Goal: Information Seeking & Learning: Learn about a topic

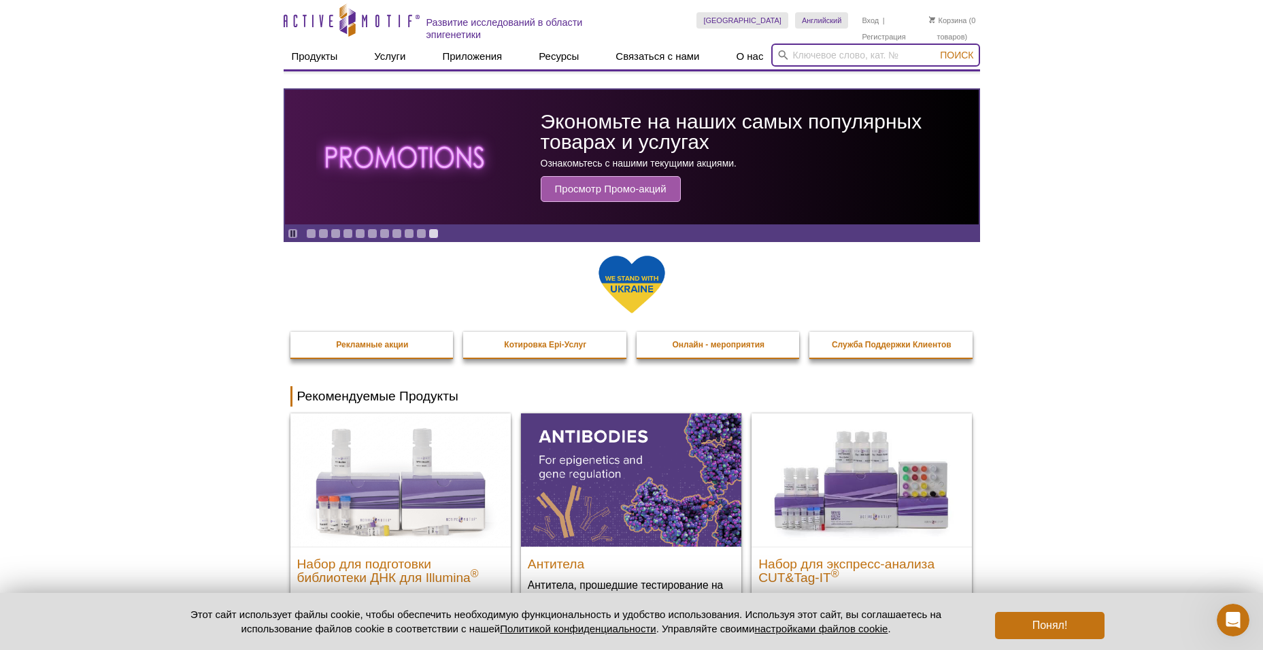
click at [834, 56] on input "search" at bounding box center [875, 55] width 208 height 23
paste input "39133"
type input "39133"
click at [965, 55] on span "Поиск" at bounding box center [956, 55] width 33 height 11
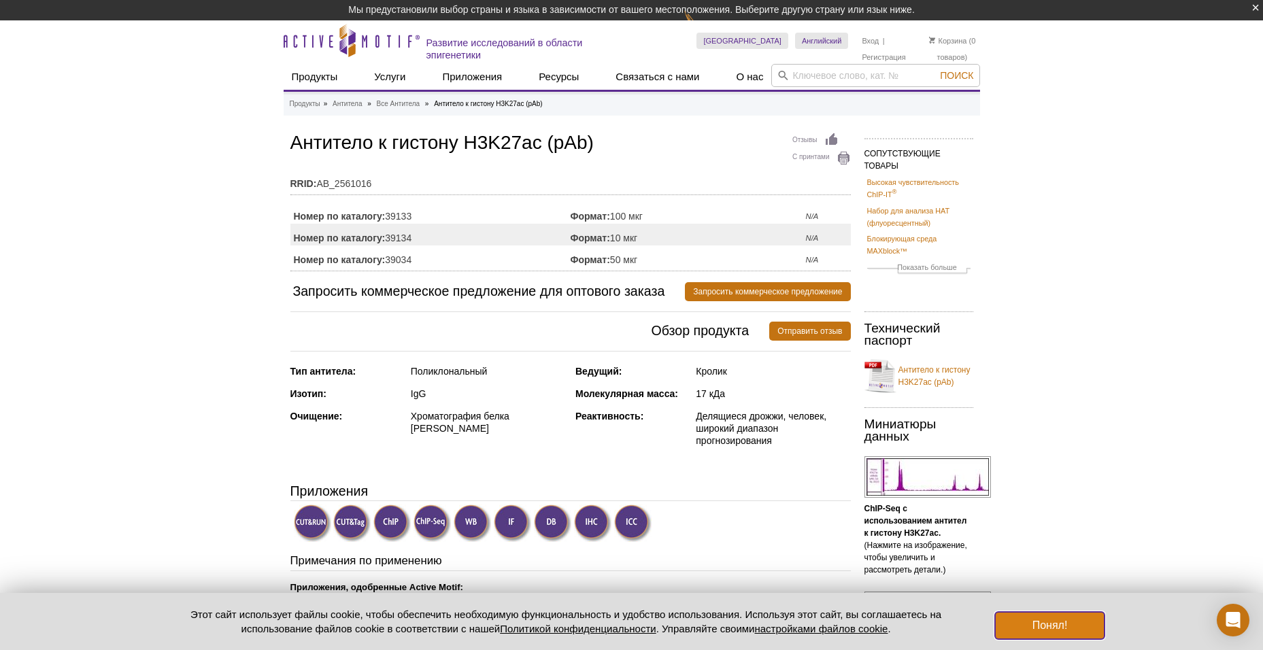
click at [1058, 626] on button "Понял!" at bounding box center [1049, 625] width 109 height 27
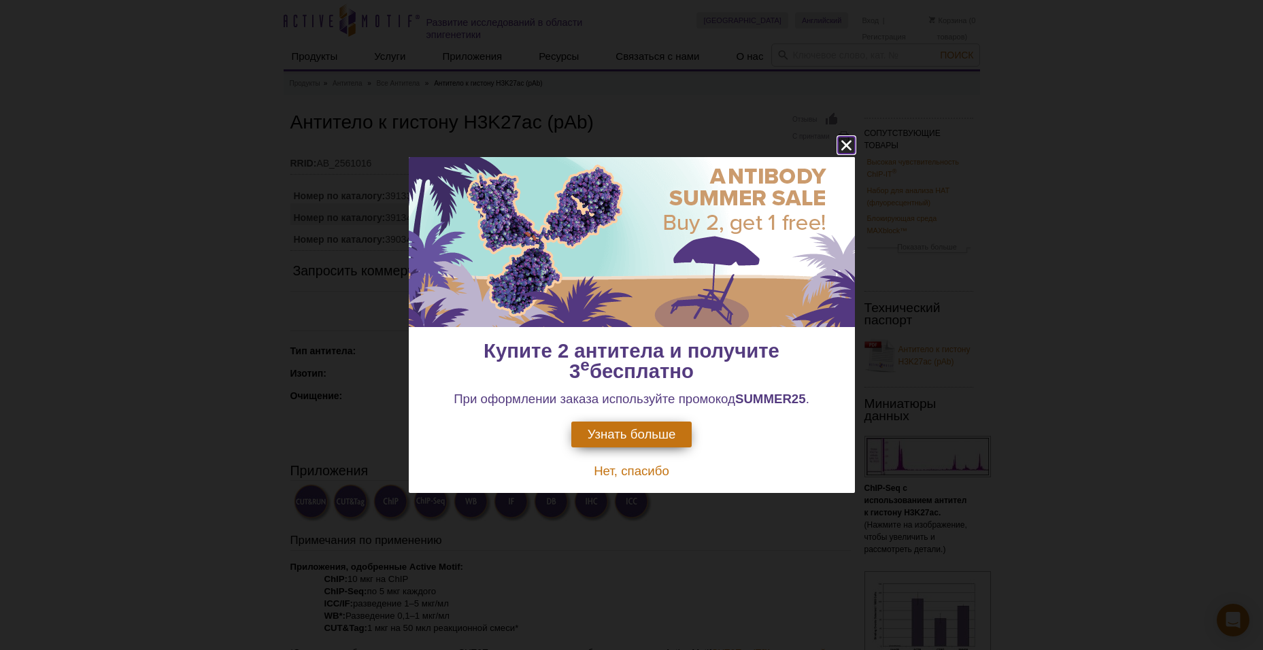
click at [846, 143] on icon "Закрыть" at bounding box center [846, 145] width 17 height 17
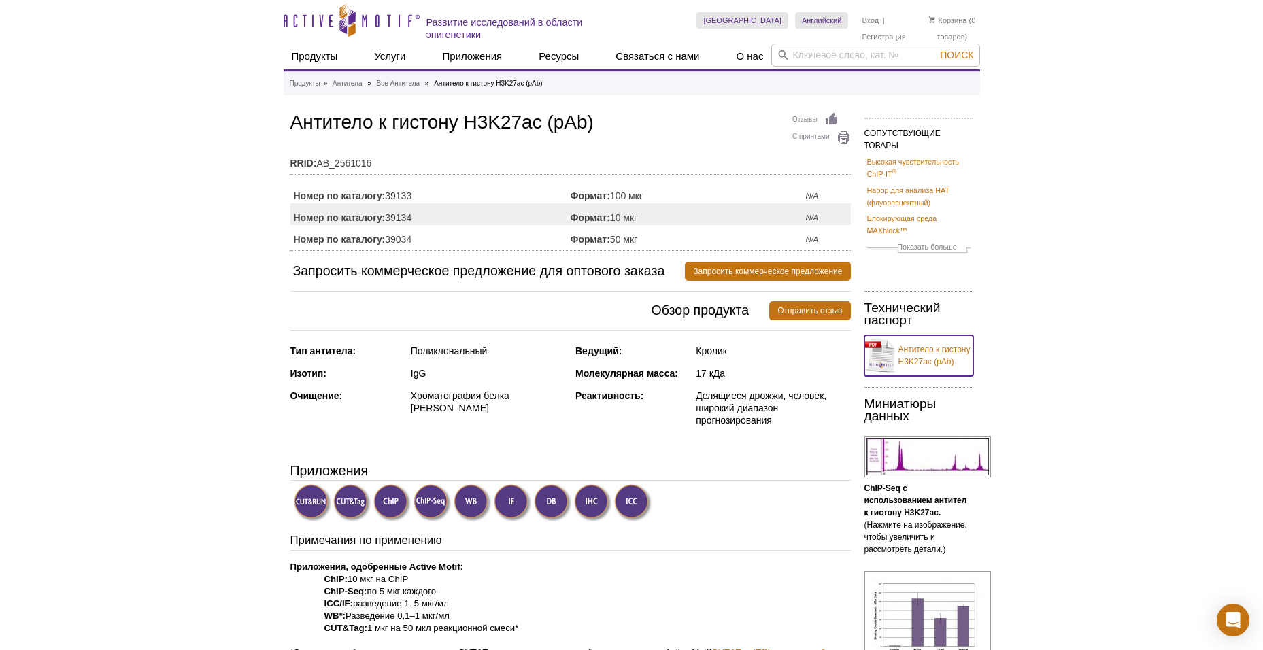
click at [917, 356] on link "Антитело к гистону H3K27ac (pAb)" at bounding box center [918, 355] width 109 height 41
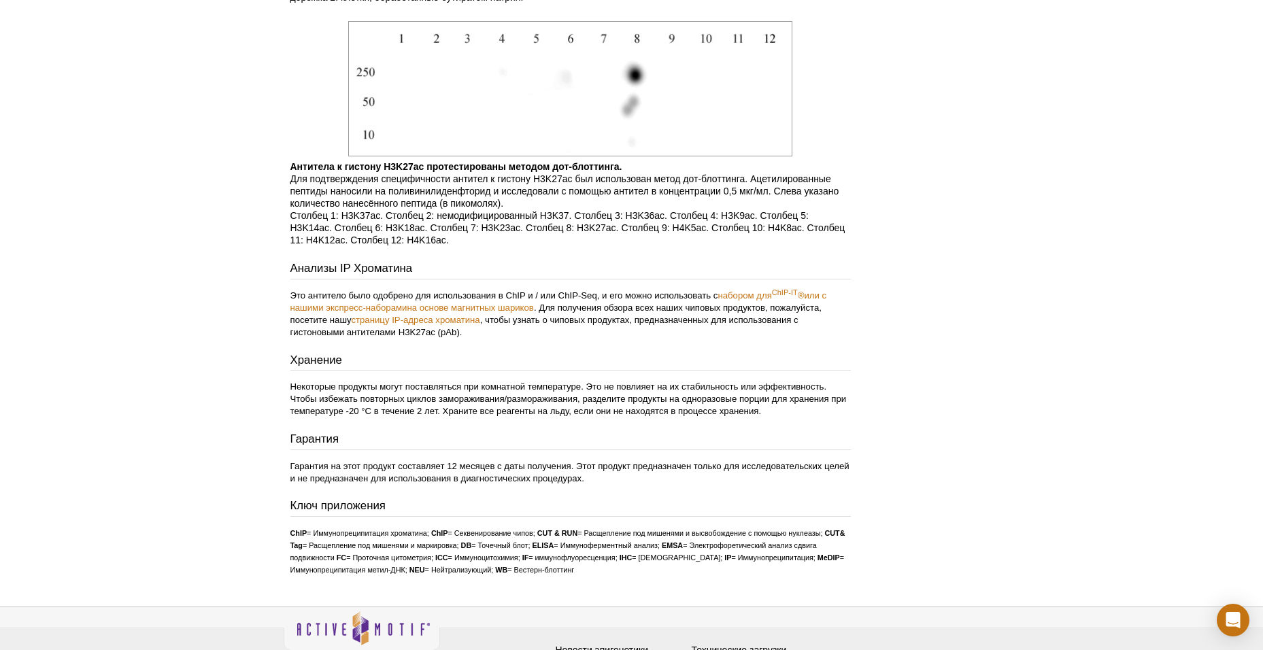
scroll to position [2780, 0]
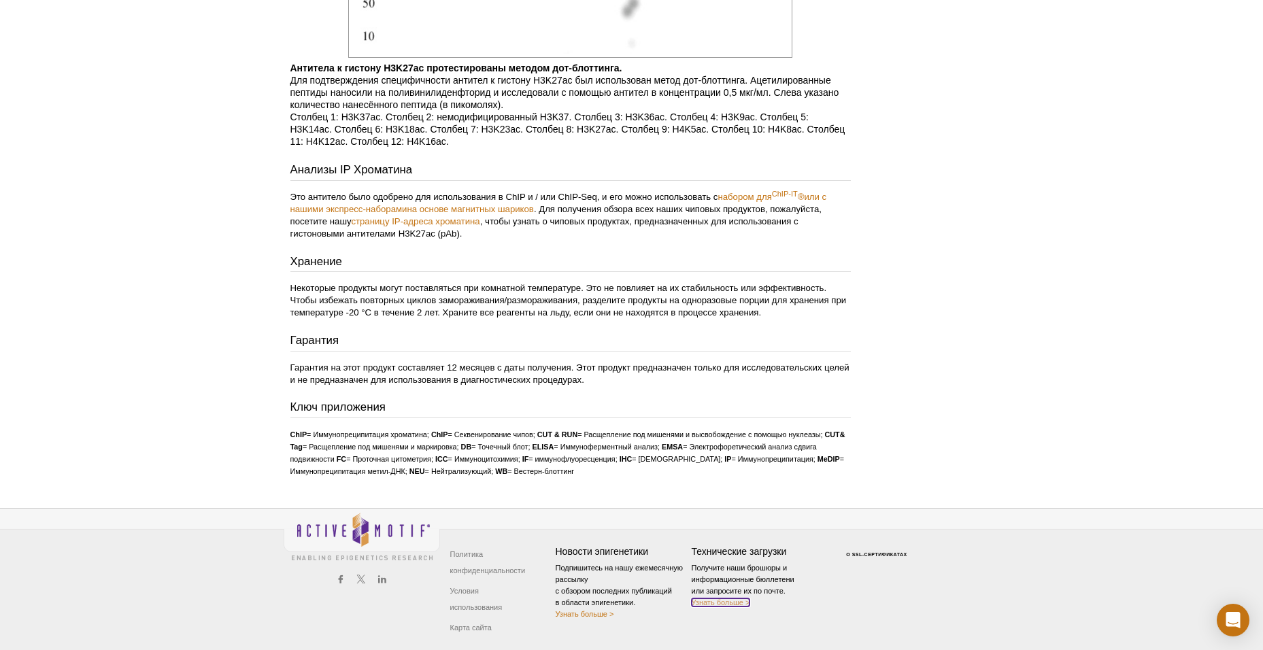
click at [732, 605] on link "Узнать больше >" at bounding box center [721, 602] width 58 height 8
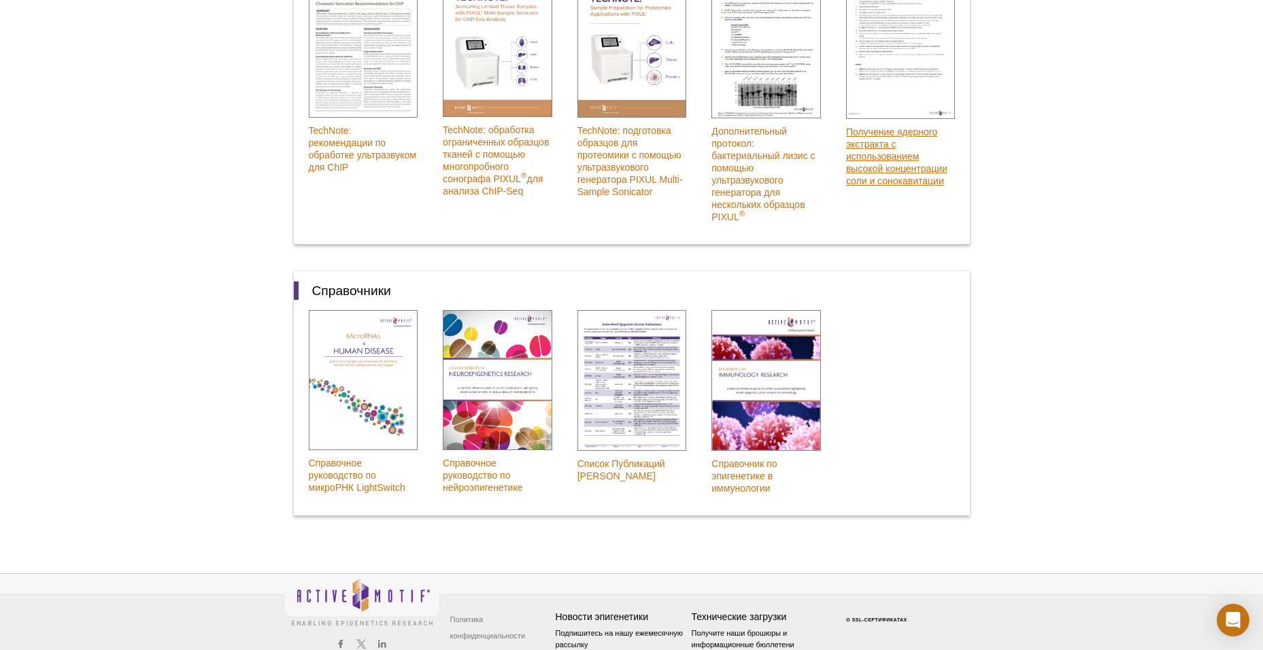
scroll to position [1112, 0]
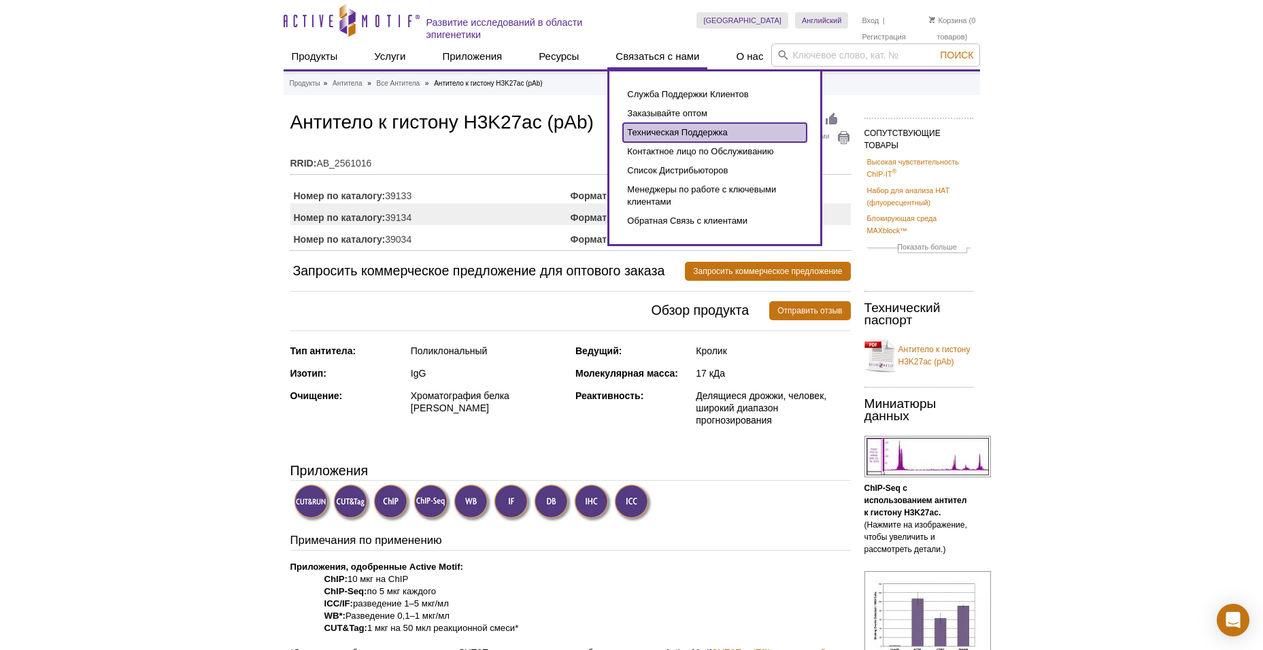
click at [676, 137] on link "Техническая Поддержка" at bounding box center [715, 132] width 184 height 19
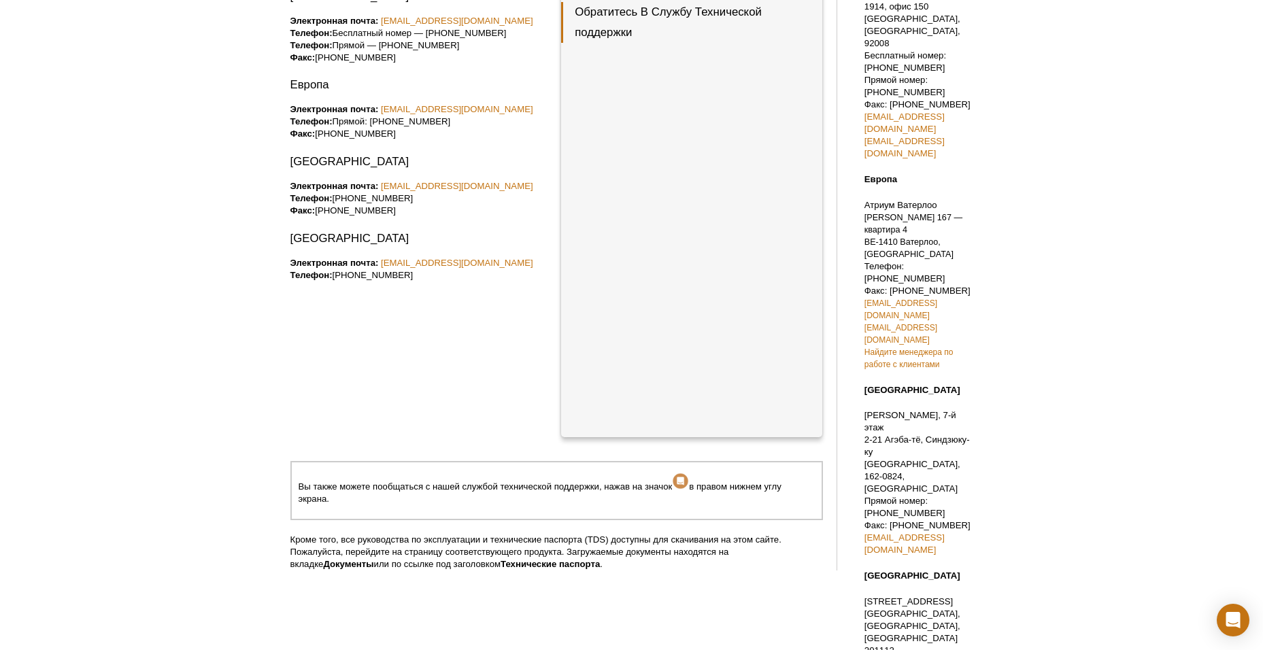
scroll to position [268, 0]
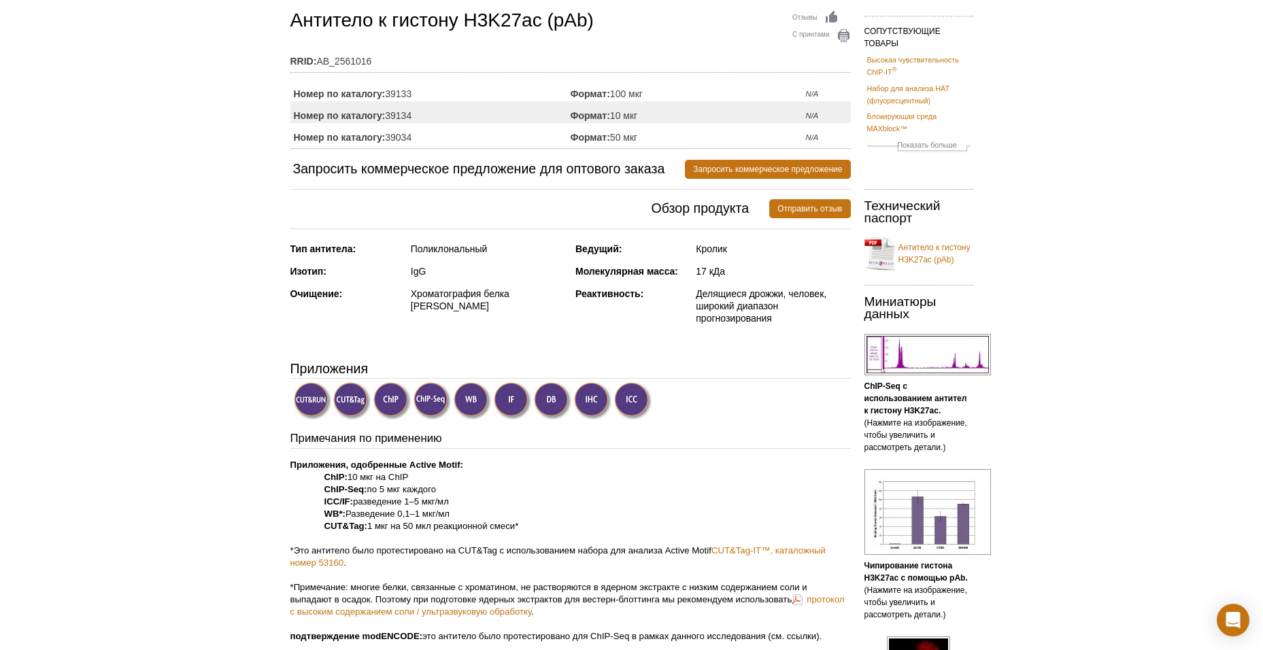
scroll to position [136, 0]
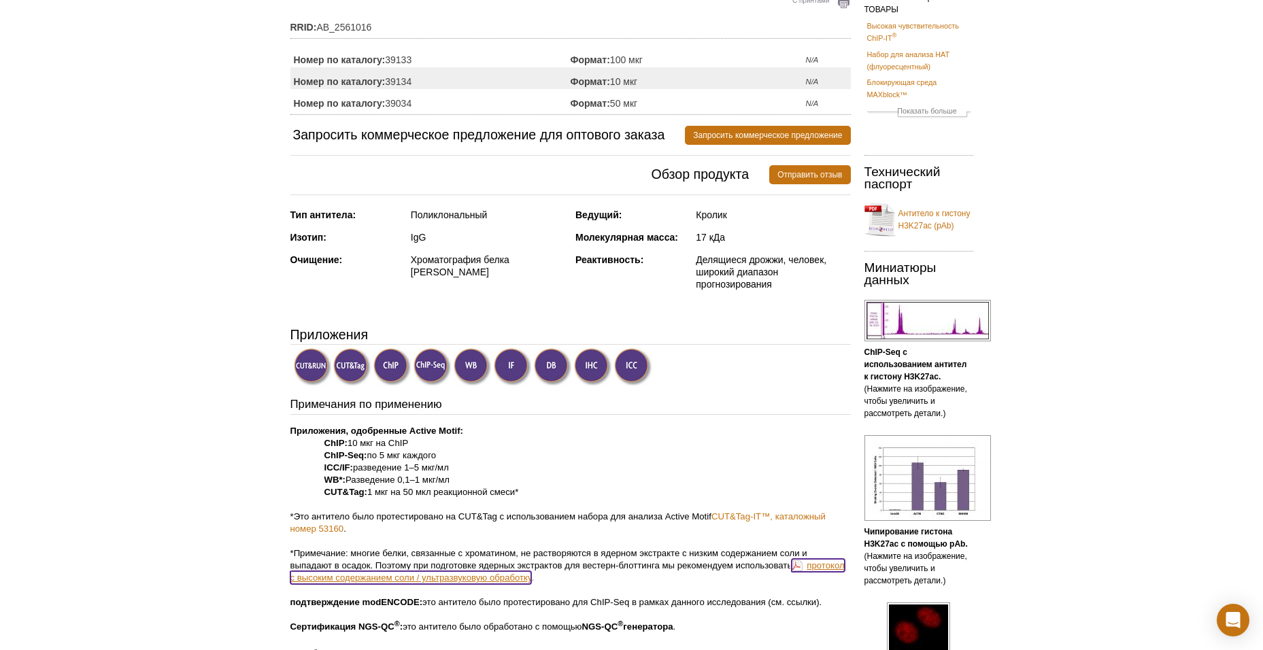
click at [821, 567] on link "протокол с высоким содержанием соли / ультразвуковую обработку" at bounding box center [567, 571] width 554 height 25
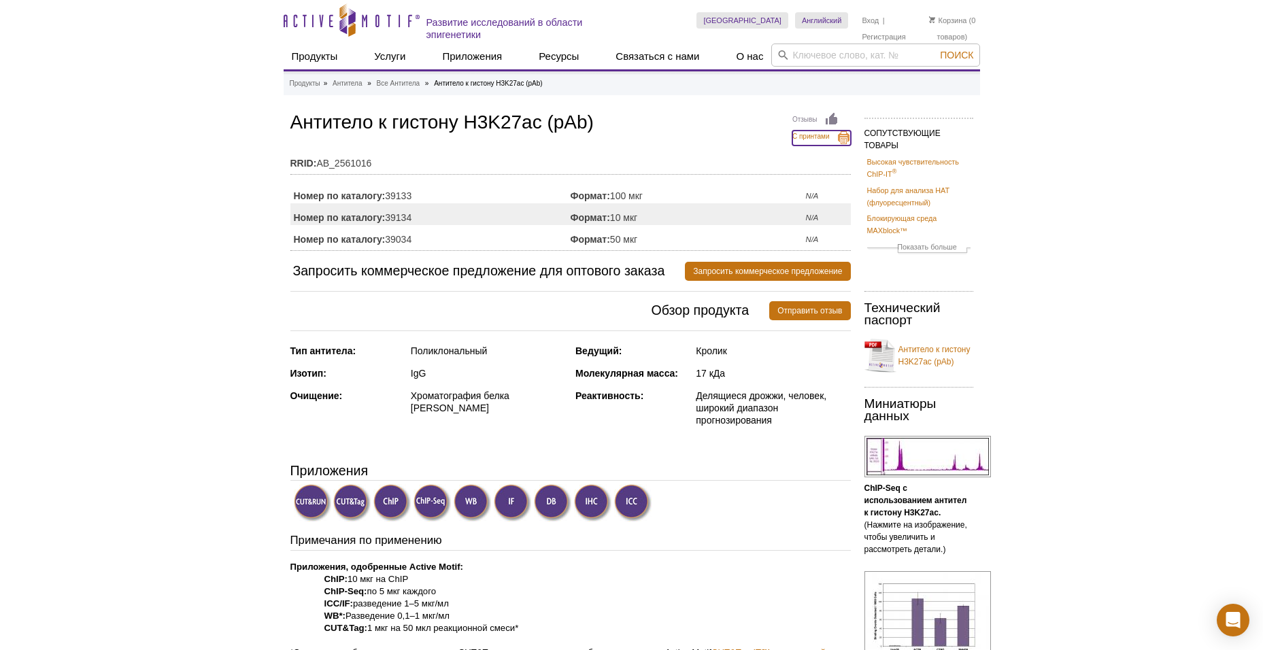
click at [842, 135] on link "С принтами" at bounding box center [821, 138] width 58 height 15
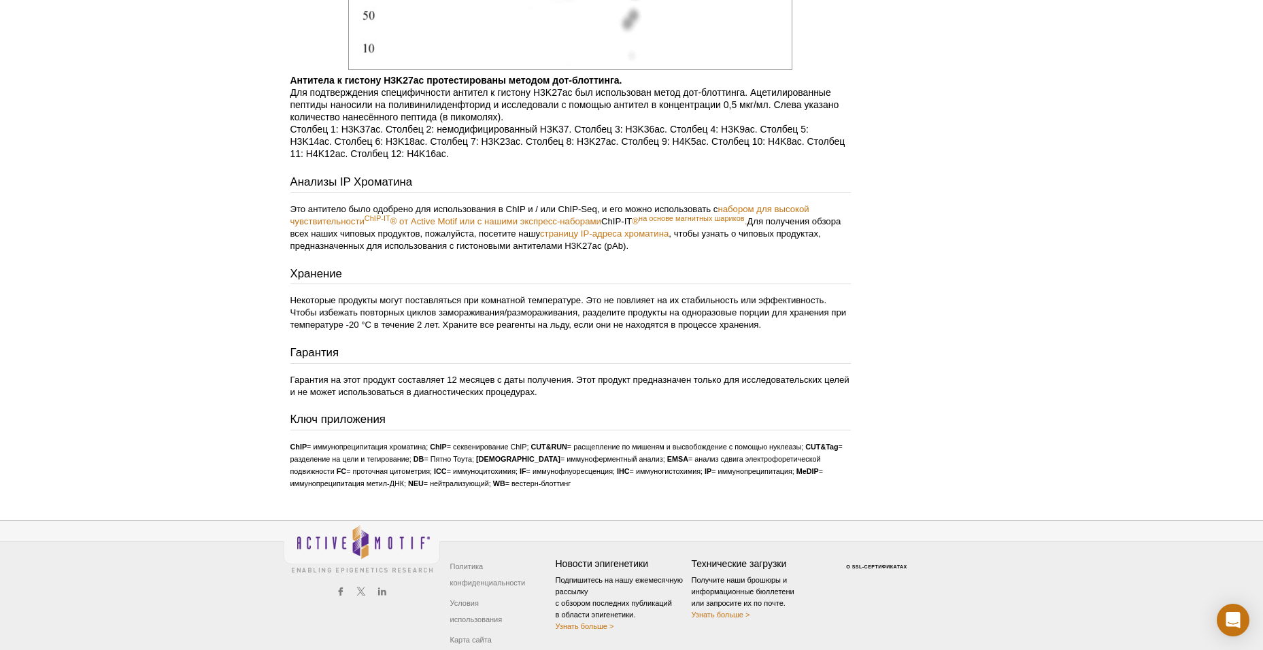
scroll to position [2780, 0]
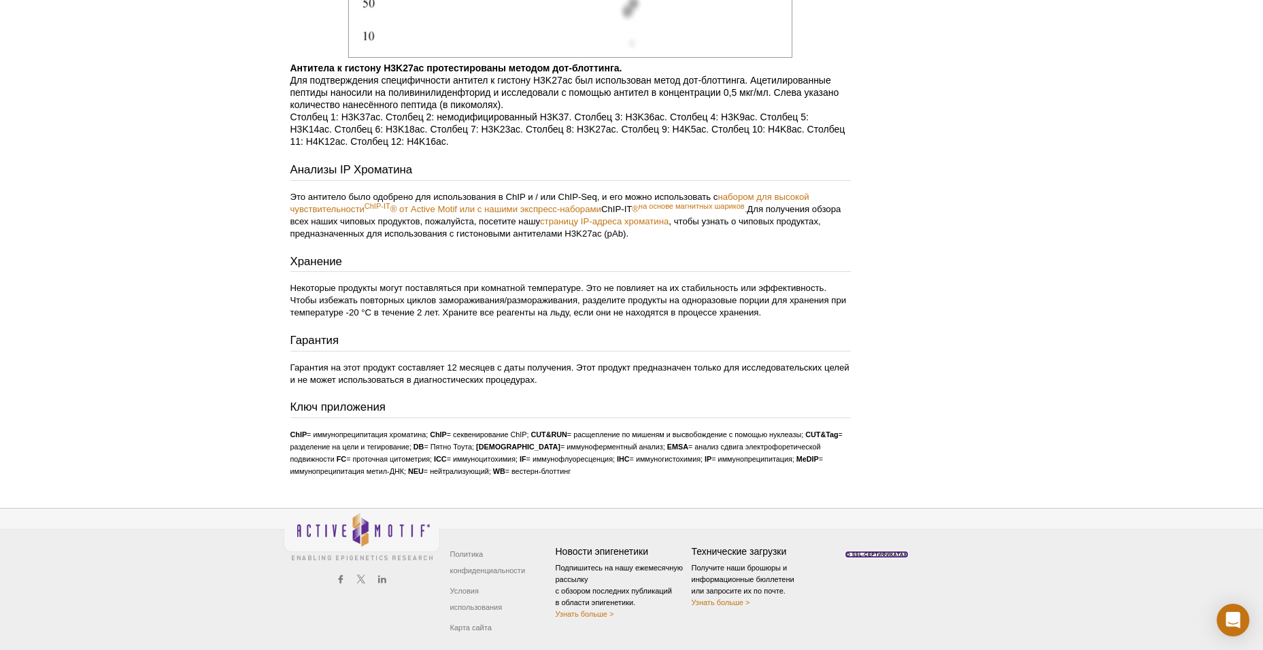
click at [869, 552] on link "О SSL-СЕРТИФИКАТАХ" at bounding box center [876, 554] width 61 height 5
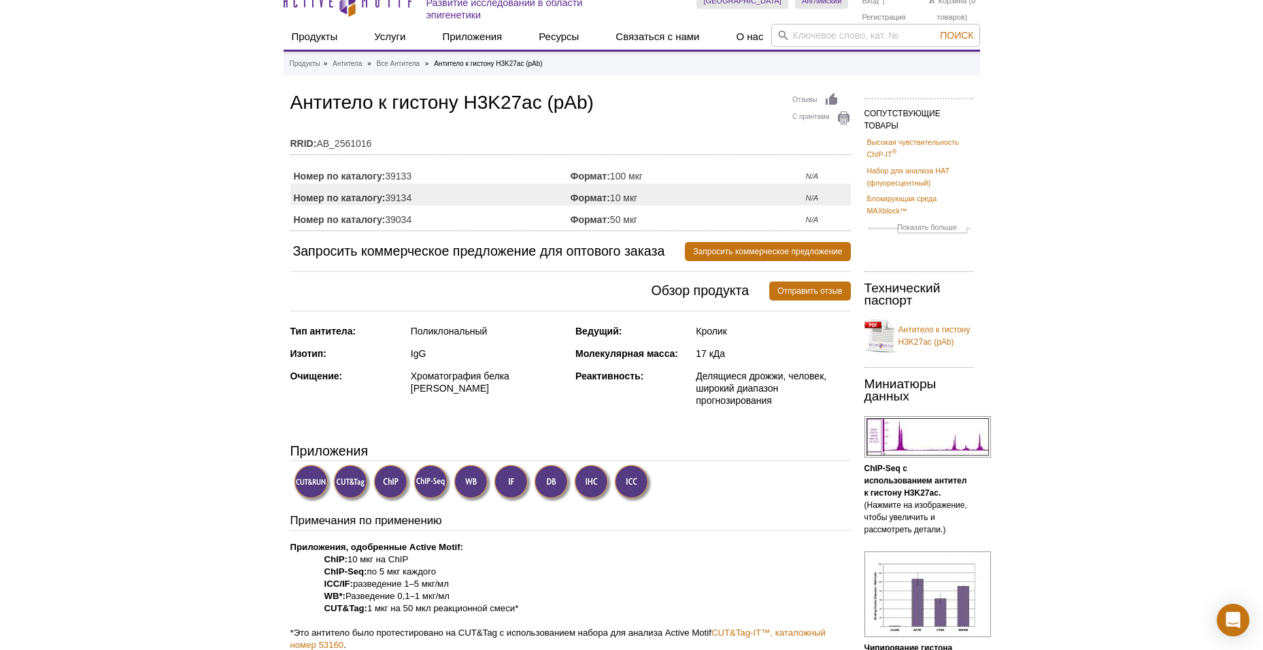
scroll to position [0, 0]
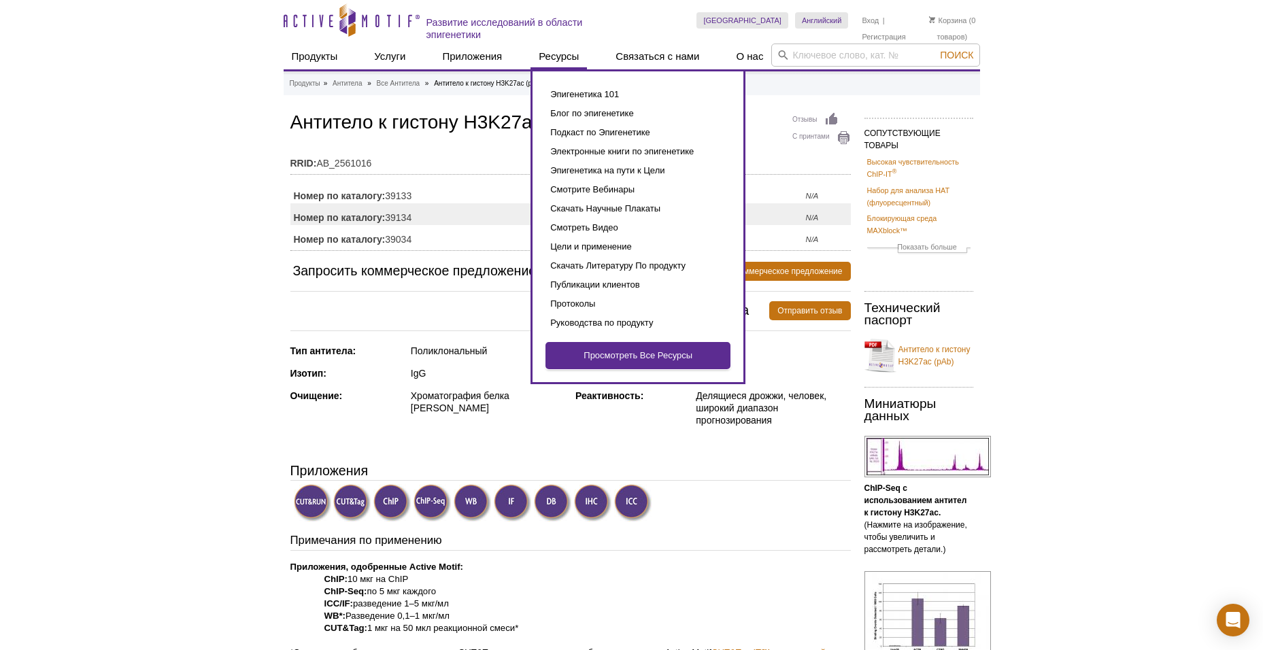
click at [627, 347] on link "Просмотреть Все Ресурсы" at bounding box center [638, 356] width 184 height 26
